Goal: Transaction & Acquisition: Purchase product/service

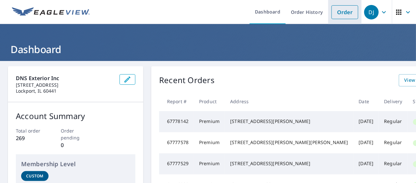
click at [340, 10] on link "Order" at bounding box center [344, 12] width 27 height 14
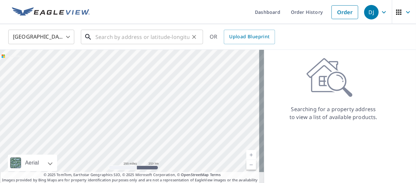
click at [128, 36] on input "text" at bounding box center [142, 37] width 94 height 18
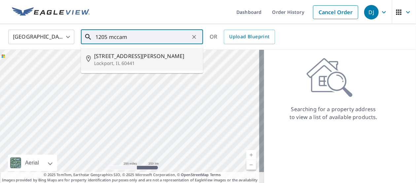
click at [121, 57] on span "[STREET_ADDRESS][PERSON_NAME]" at bounding box center [146, 56] width 104 height 8
type input "[STREET_ADDRESS][PERSON_NAME]"
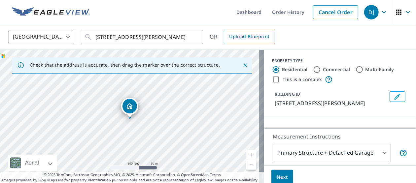
click at [246, 154] on link "Current Level 17, Zoom In" at bounding box center [251, 155] width 10 height 10
click at [246, 154] on link "Current Level 18, Zoom In" at bounding box center [251, 155] width 10 height 10
click at [247, 151] on link "Current Level 19, Zoom In" at bounding box center [251, 155] width 10 height 10
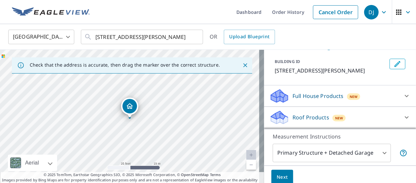
scroll to position [66, 0]
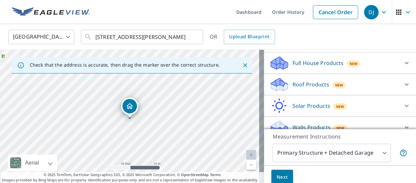
click at [403, 84] on icon at bounding box center [407, 85] width 8 height 8
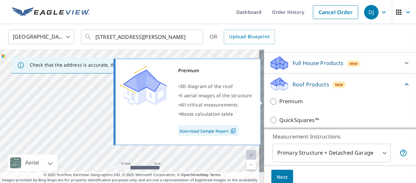
click at [270, 99] on input "Premium" at bounding box center [274, 102] width 10 height 8
checkbox input "true"
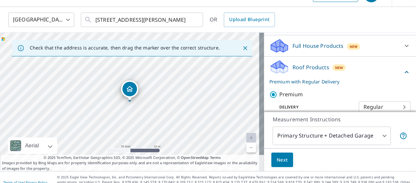
scroll to position [22, 0]
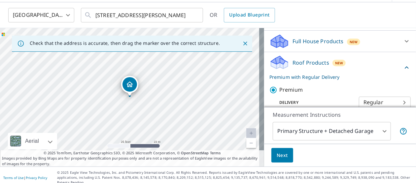
click at [276, 155] on span "Next" at bounding box center [281, 155] width 11 height 8
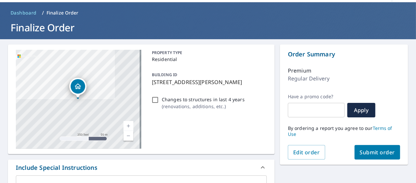
click at [360, 151] on span "Submit order" at bounding box center [377, 152] width 35 height 7
